Goal: Task Accomplishment & Management: Manage account settings

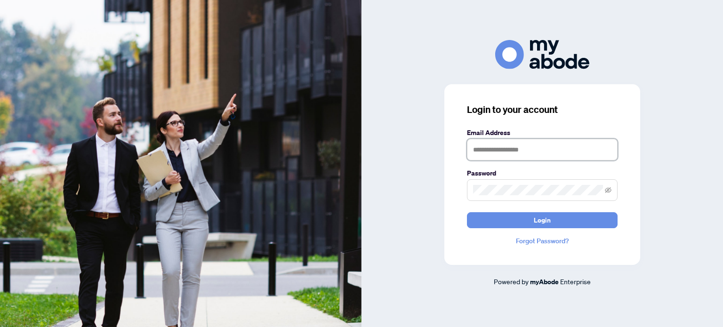
click at [545, 153] on input "text" at bounding box center [542, 150] width 151 height 22
type input "**********"
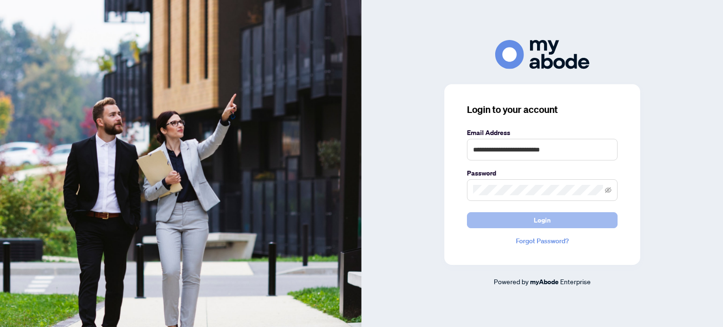
click at [555, 221] on button "Login" at bounding box center [542, 220] width 151 height 16
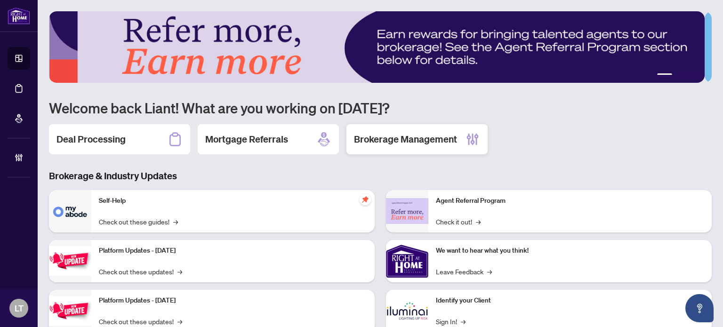
click at [399, 145] on div "Brokerage Management" at bounding box center [417, 139] width 141 height 30
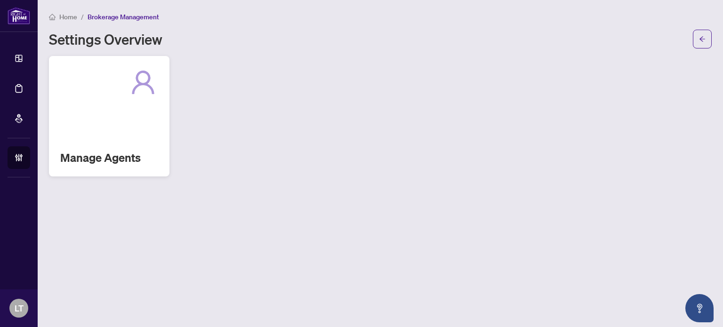
click at [132, 118] on div "Manage Agents" at bounding box center [109, 116] width 121 height 121
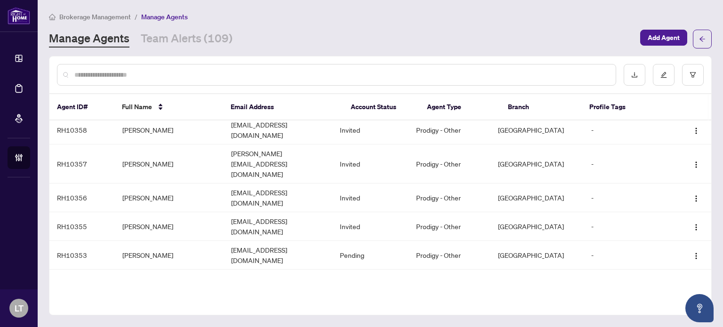
scroll to position [115, 0]
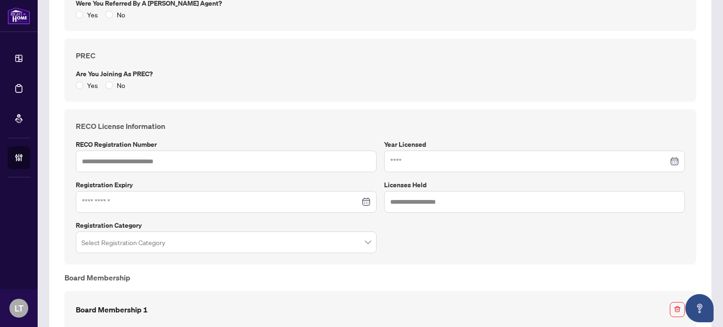
scroll to position [450, 0]
